Goal: Transaction & Acquisition: Purchase product/service

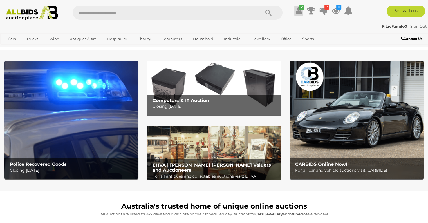
click at [302, 10] on link "✔" at bounding box center [298, 11] width 8 height 10
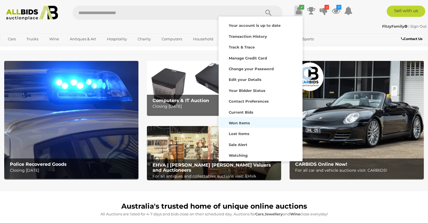
click at [242, 122] on strong "Won Items" at bounding box center [238, 122] width 21 height 5
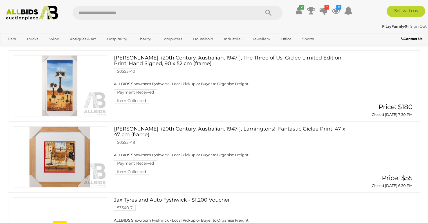
scroll to position [73, 0]
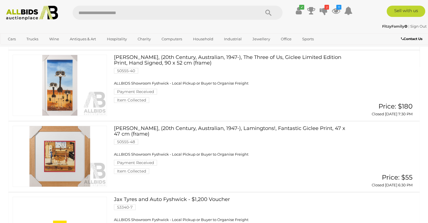
click at [61, 154] on link at bounding box center [60, 155] width 94 height 61
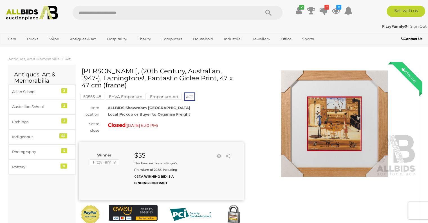
click at [342, 133] on img at bounding box center [334, 123] width 165 height 106
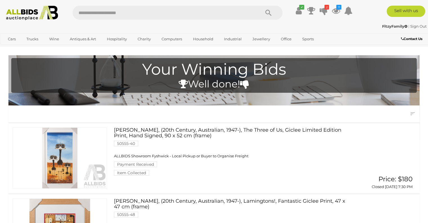
click at [220, 14] on input "text" at bounding box center [164, 13] width 182 height 14
type input "*****"
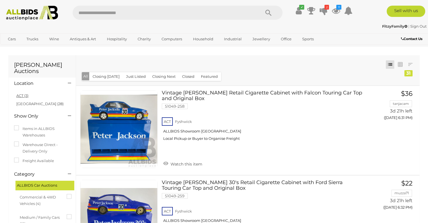
click at [18, 93] on link "ACT (3)" at bounding box center [22, 95] width 12 height 5
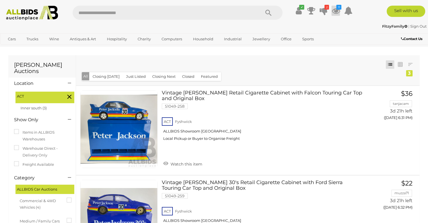
click at [336, 8] on icon "11" at bounding box center [338, 7] width 5 height 5
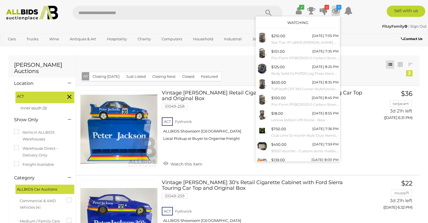
click at [297, 20] on link "Watching" at bounding box center [297, 22] width 21 height 5
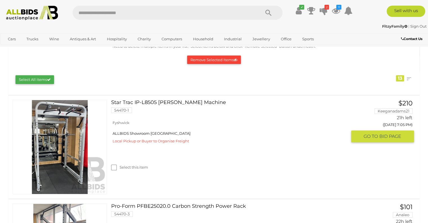
scroll to position [71, 0]
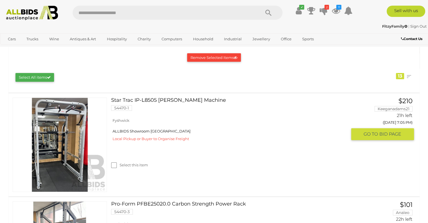
click at [55, 126] on link at bounding box center [60, 144] width 94 height 94
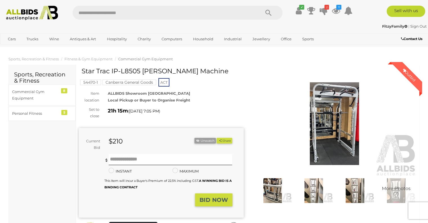
click at [337, 115] on img at bounding box center [334, 123] width 165 height 106
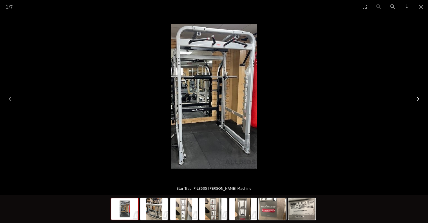
click at [418, 97] on button "Next slide" at bounding box center [416, 98] width 12 height 11
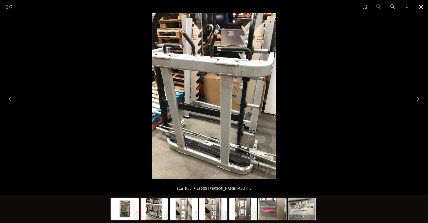
click at [422, 5] on button "Close gallery" at bounding box center [421, 6] width 14 height 13
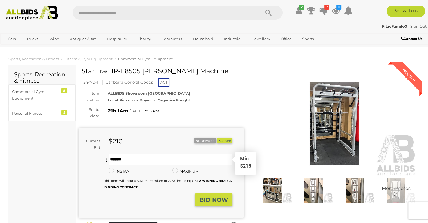
click at [157, 158] on input "text" at bounding box center [171, 159] width 124 height 11
type input "***"
click at [212, 198] on strong "BID NOW" at bounding box center [213, 199] width 28 height 7
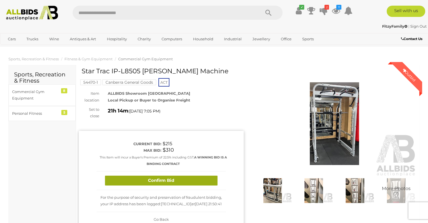
click at [185, 179] on button "Confirm Bid" at bounding box center [161, 180] width 113 height 10
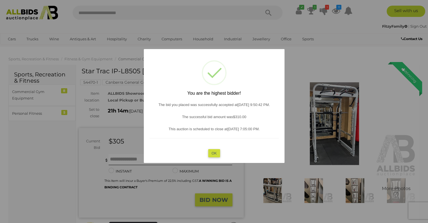
click at [219, 153] on button "OK" at bounding box center [214, 153] width 12 height 8
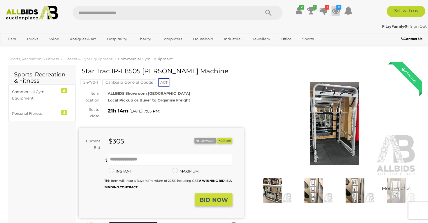
click at [337, 10] on icon at bounding box center [335, 11] width 8 height 10
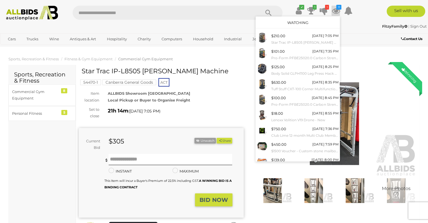
click at [298, 22] on link "Watching" at bounding box center [297, 22] width 21 height 5
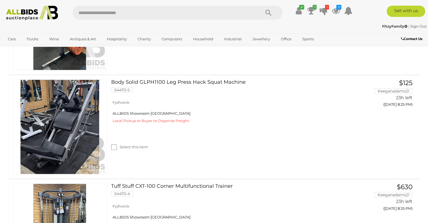
scroll to position [298, 0]
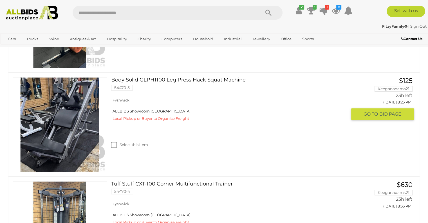
click at [61, 125] on img at bounding box center [60, 124] width 94 height 94
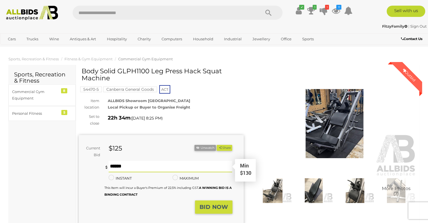
click at [133, 166] on input "text" at bounding box center [171, 166] width 124 height 11
type input "***"
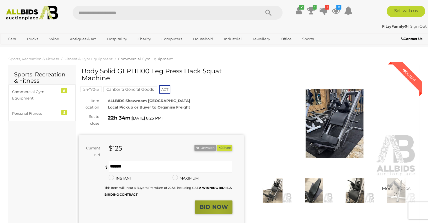
click at [218, 211] on button "BID NOW" at bounding box center [213, 206] width 37 height 13
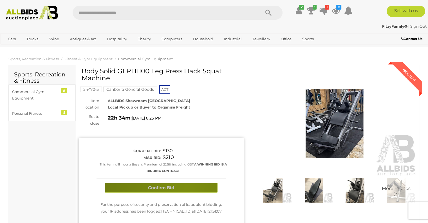
click at [186, 187] on button "Confirm Bid" at bounding box center [161, 188] width 113 height 10
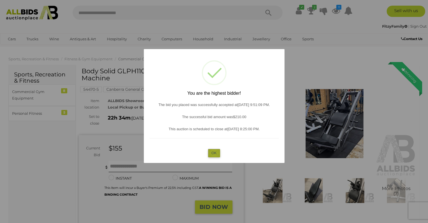
click at [214, 153] on button "OK" at bounding box center [214, 153] width 12 height 8
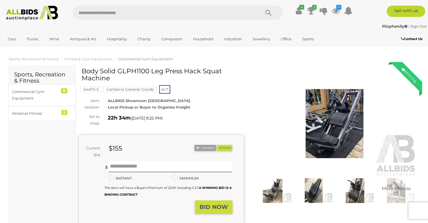
click at [340, 10] on ul "✔ Your account is up to date Transaction History Current Bids" at bounding box center [321, 11] width 68 height 10
click at [334, 14] on icon at bounding box center [335, 11] width 8 height 10
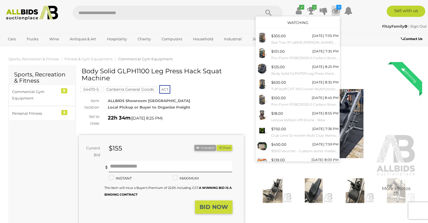
click at [302, 22] on link "Watching" at bounding box center [297, 22] width 21 height 5
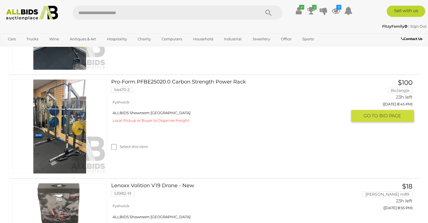
scroll to position [504, 0]
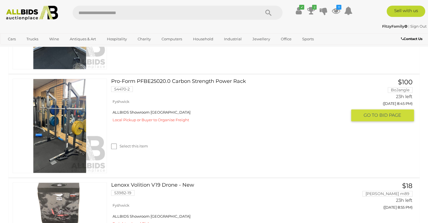
click at [65, 125] on link at bounding box center [60, 125] width 94 height 94
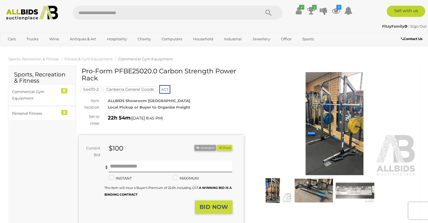
click at [311, 112] on img at bounding box center [334, 123] width 165 height 106
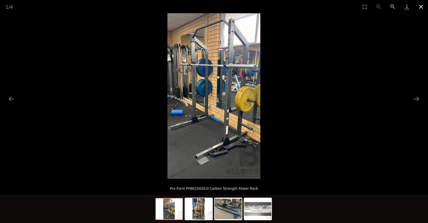
click at [421, 8] on button "Close gallery" at bounding box center [421, 6] width 14 height 13
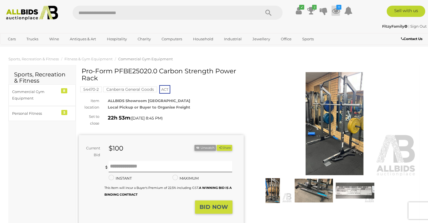
click at [338, 10] on icon at bounding box center [335, 11] width 8 height 10
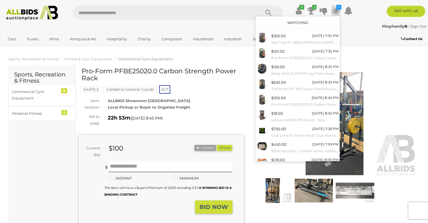
click at [291, 23] on link "Watching" at bounding box center [297, 22] width 21 height 5
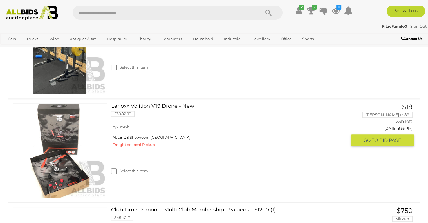
scroll to position [589, 0]
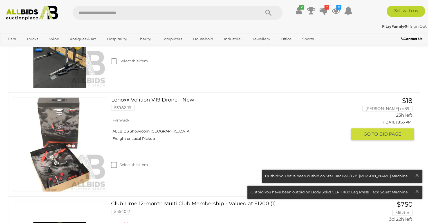
click at [45, 159] on img at bounding box center [60, 144] width 94 height 94
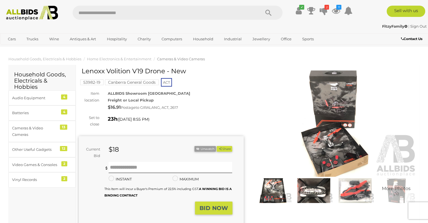
drag, startPoint x: 82, startPoint y: 70, endPoint x: 164, endPoint y: 72, distance: 82.5
click at [164, 72] on h1 "Lenoxx Volition V19 Drone - New" at bounding box center [162, 71] width 161 height 7
copy h1 "Lenoxx Volition V19 Drone"
click at [332, 103] on img at bounding box center [334, 123] width 165 height 106
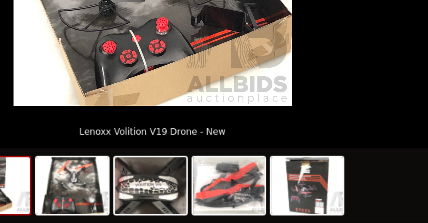
scroll to position [49, 0]
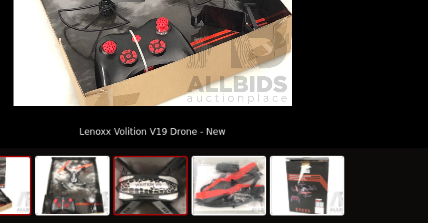
click at [219, 213] on img at bounding box center [213, 208] width 27 height 21
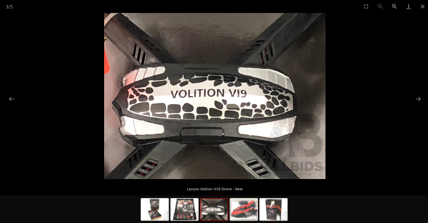
scroll to position [49, 0]
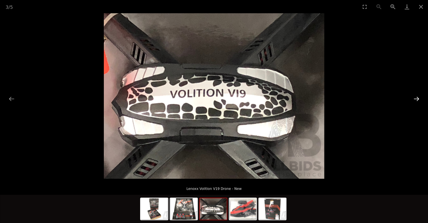
click at [414, 99] on button "Next slide" at bounding box center [416, 98] width 12 height 11
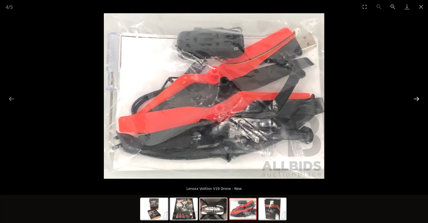
click at [414, 99] on button "Next slide" at bounding box center [416, 98] width 12 height 11
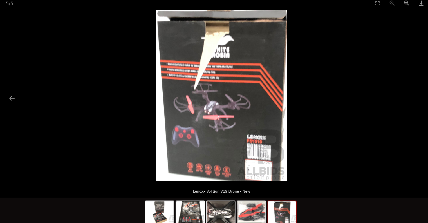
scroll to position [49, 0]
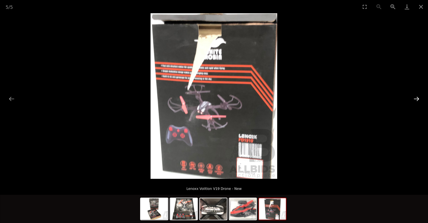
click at [416, 102] on button "Next slide" at bounding box center [416, 98] width 12 height 11
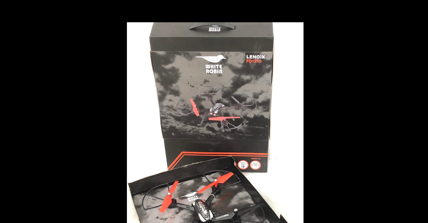
scroll to position [28, 0]
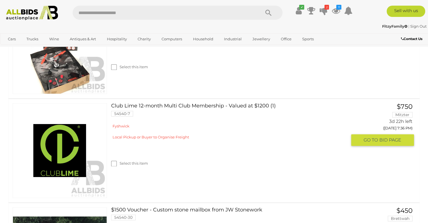
scroll to position [685, 0]
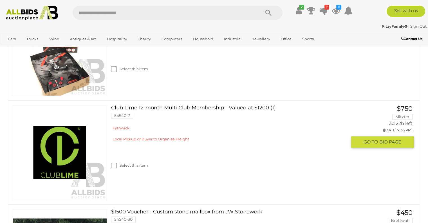
click at [211, 107] on link "Club Lime 12-month Multi Club Membership - Valued at $1200 (1) 54540-7" at bounding box center [230, 113] width 231 height 17
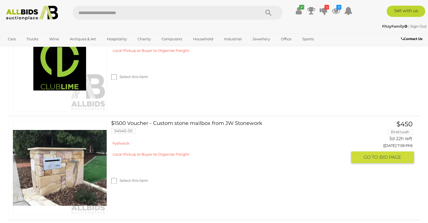
scroll to position [774, 0]
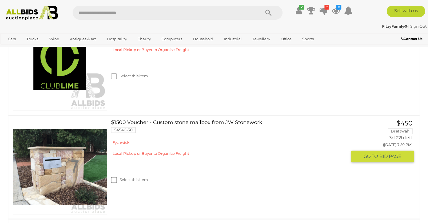
click at [212, 121] on link "$1500 Voucher - Custom stone mailbox from JW Stonework 54540-30" at bounding box center [230, 128] width 231 height 17
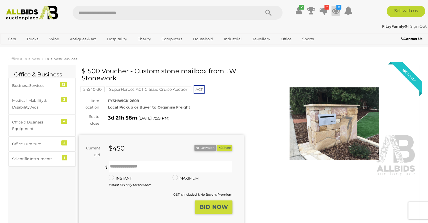
click at [338, 10] on icon at bounding box center [335, 11] width 8 height 10
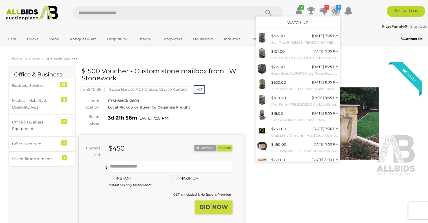
click at [289, 21] on link "Watching" at bounding box center [297, 22] width 21 height 5
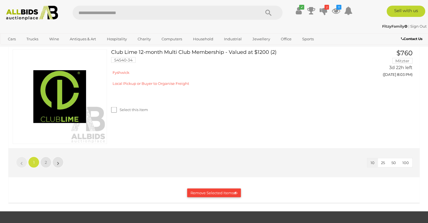
scroll to position [1052, 0]
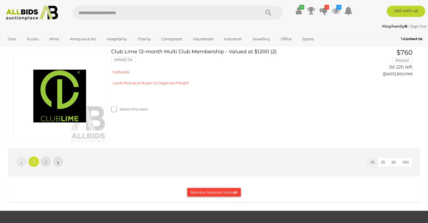
click at [395, 160] on span "50" at bounding box center [393, 161] width 5 height 5
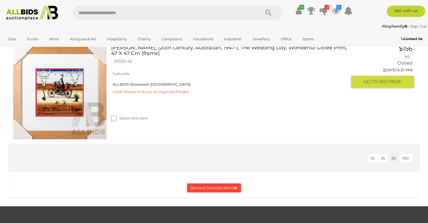
scroll to position [1327, 0]
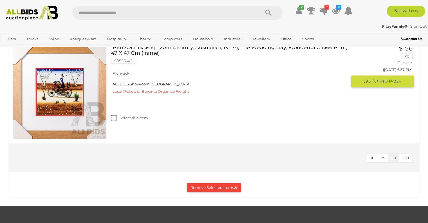
click at [70, 121] on link at bounding box center [60, 92] width 94 height 94
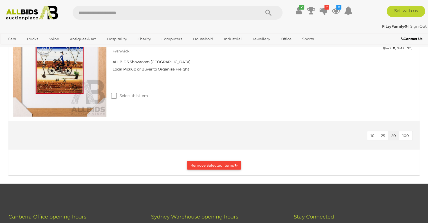
scroll to position [1389, 0]
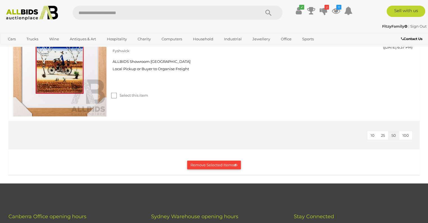
click at [214, 164] on button "Remove Selected Items" at bounding box center [214, 164] width 54 height 9
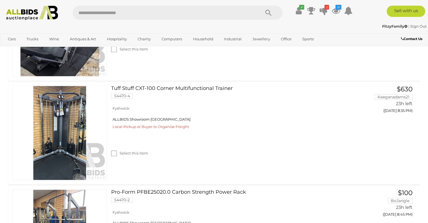
scroll to position [342, 0]
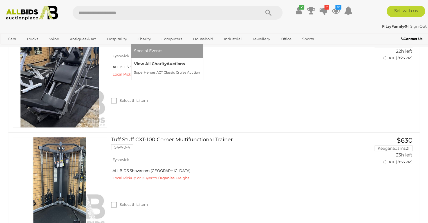
click at [143, 64] on link "View All Charity Auctions" at bounding box center [167, 63] width 66 height 9
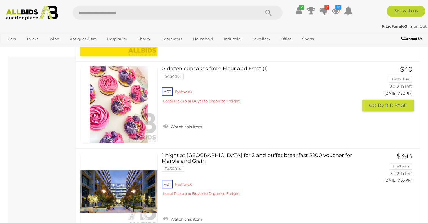
scroll to position [270, 0]
click at [225, 66] on link "A dozen cupcakes from Flour and Frost (1) 54540-3 ACT Fyshwick" at bounding box center [262, 87] width 192 height 42
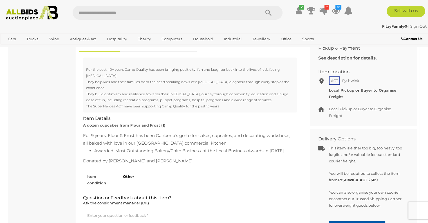
scroll to position [227, 0]
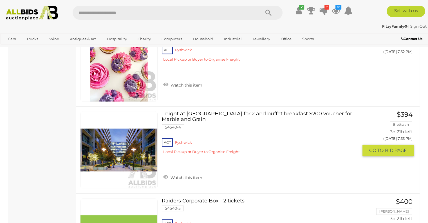
scroll to position [327, 0]
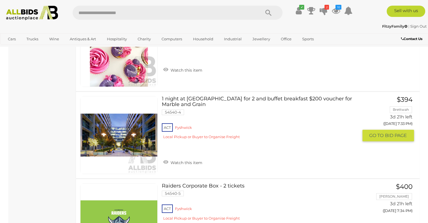
click at [188, 96] on link "1 night at Avenue Hotel Spa Suite for 2 and buffet breakfast $200 voucher for M…" at bounding box center [262, 119] width 192 height 47
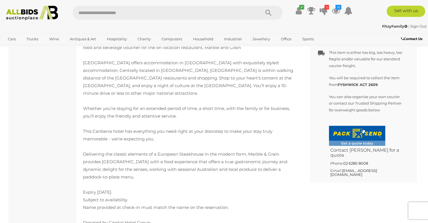
scroll to position [329, 0]
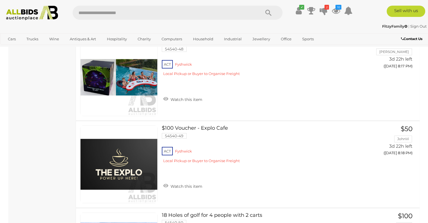
scroll to position [4201, 0]
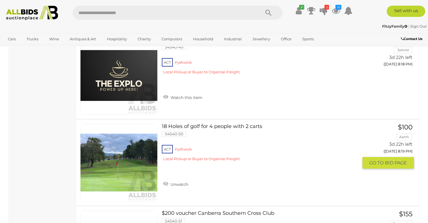
click at [223, 123] on link "18 Holes of golf for 4 people with 2 carts 54540-50 ACT Fyshwick" at bounding box center [262, 144] width 192 height 42
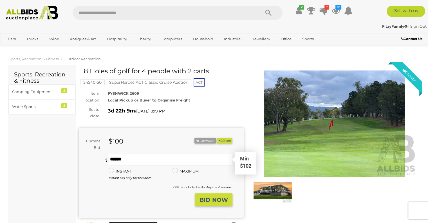
click at [147, 160] on input "text" at bounding box center [171, 159] width 124 height 11
type input "***"
click at [219, 201] on strong "BID NOW" at bounding box center [213, 199] width 28 height 7
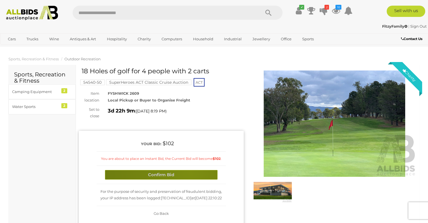
click at [190, 172] on button "Confirm Bid" at bounding box center [161, 175] width 113 height 10
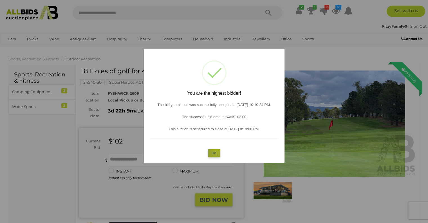
click at [216, 152] on button "OK" at bounding box center [214, 153] width 12 height 8
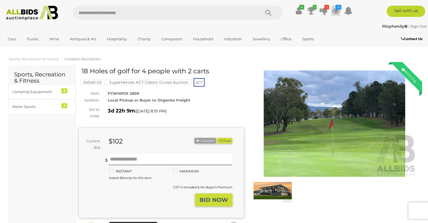
click at [338, 10] on icon at bounding box center [335, 11] width 8 height 10
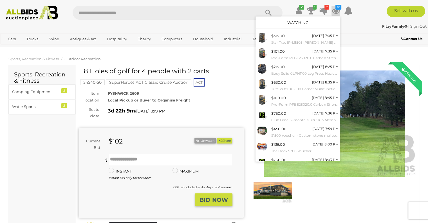
click at [300, 23] on link "Watching" at bounding box center [297, 22] width 21 height 5
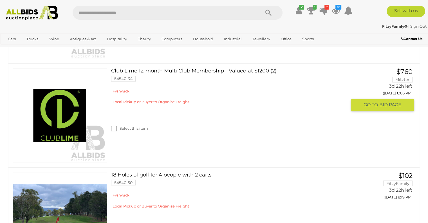
scroll to position [916, 0]
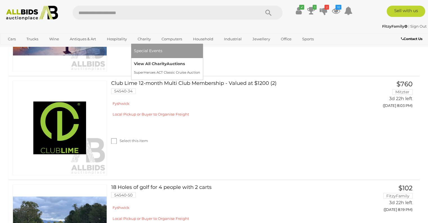
click at [148, 64] on link "View All Charity Auctions" at bounding box center [167, 63] width 66 height 9
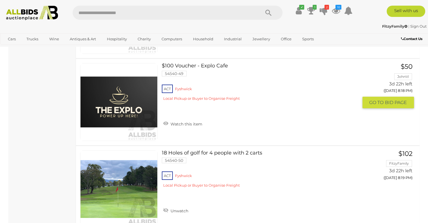
scroll to position [4179, 0]
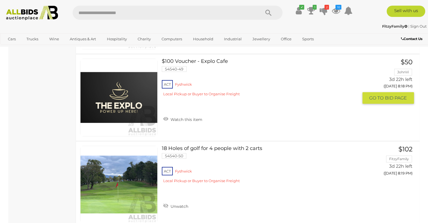
click at [114, 75] on link at bounding box center [118, 97] width 77 height 77
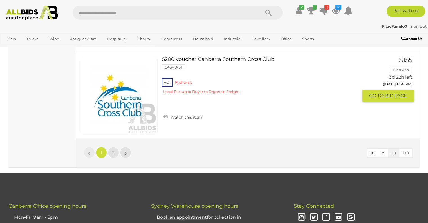
scroll to position [4355, 0]
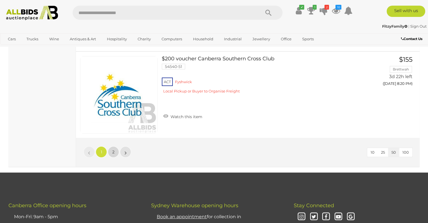
click at [115, 146] on link "2" at bounding box center [113, 151] width 11 height 11
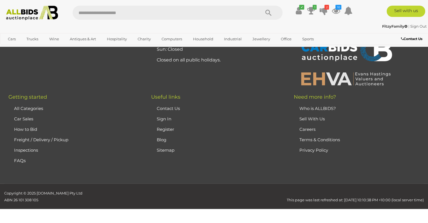
scroll to position [95, 0]
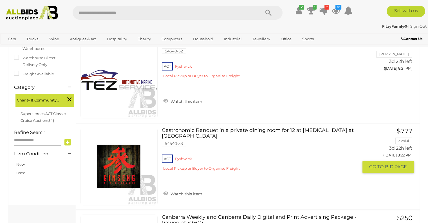
scroll to position [122, 0]
click at [261, 127] on link "Gastronomic Banquet in a private dining room for 12 at [MEDICAL_DATA] at [GEOGR…" at bounding box center [262, 150] width 192 height 47
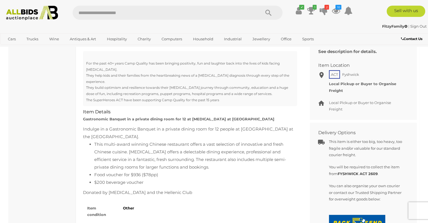
scroll to position [248, 0]
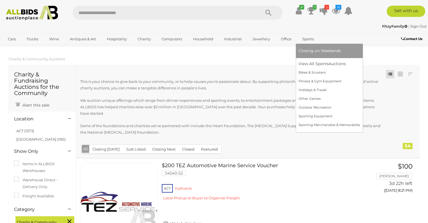
click at [312, 49] on span "Closing on Weekends" at bounding box center [319, 50] width 42 height 5
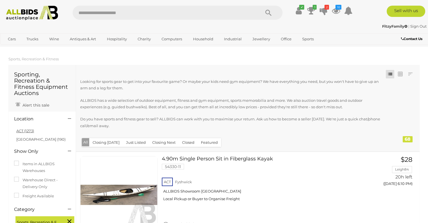
click at [23, 130] on link "ACT (1273)" at bounding box center [25, 130] width 18 height 5
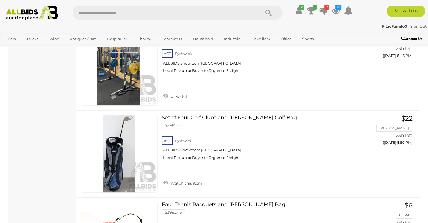
scroll to position [2026, 0]
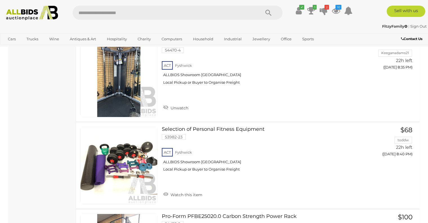
click at [203, 47] on link "Closing on Weekends" at bounding box center [219, 50] width 60 height 9
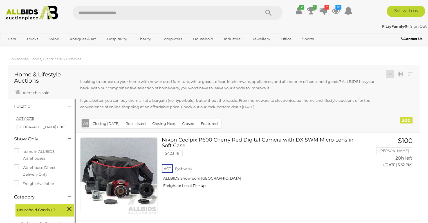
click at [29, 118] on link "ACT (1273)" at bounding box center [25, 118] width 18 height 5
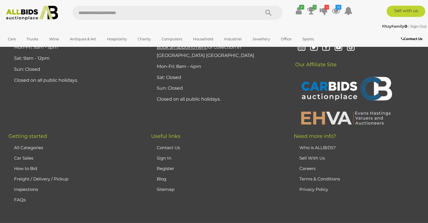
scroll to position [4597, 0]
